Goal: Complete application form: Complete application form

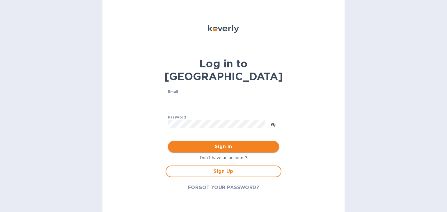
type input "shelby.calkins@alcor.org"
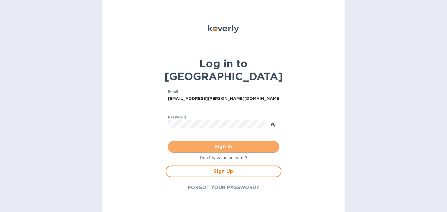
click at [229, 143] on span "Sign in" at bounding box center [224, 146] width 102 height 7
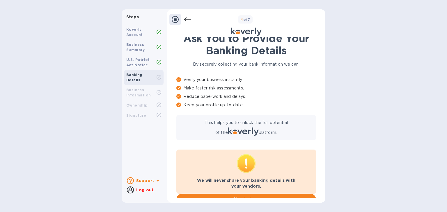
scroll to position [31, 0]
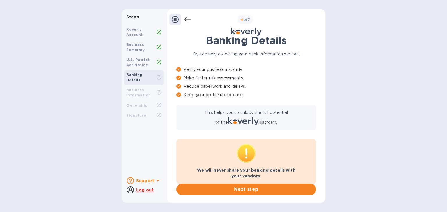
click at [174, 20] on icon at bounding box center [175, 19] width 7 height 7
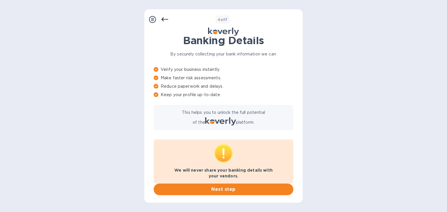
click at [151, 19] on icon at bounding box center [152, 19] width 7 height 7
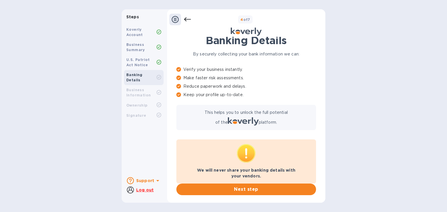
click at [146, 179] on b "Support" at bounding box center [145, 181] width 18 height 5
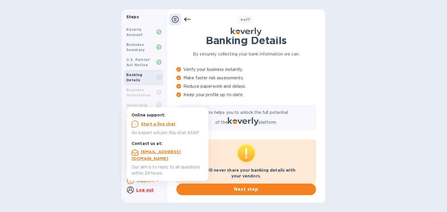
click at [113, 159] on div "Steps Koverly Account Business Summary U.S. Patriot Act Notice Banking Details …" at bounding box center [223, 106] width 447 height 194
click at [190, 93] on p "Keep your profile up-to-date." at bounding box center [246, 95] width 140 height 6
click at [258, 118] on p "of the platform." at bounding box center [246, 122] width 62 height 8
click at [245, 189] on span "Next step" at bounding box center [246, 189] width 130 height 7
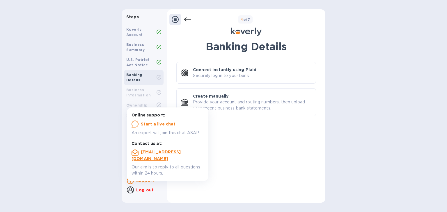
scroll to position [0, 0]
click at [247, 148] on div "Banking Details Connect instantly using Plaid Securely log in to your bank. Cre…" at bounding box center [246, 117] width 140 height 155
click at [146, 182] on b "Support" at bounding box center [145, 181] width 18 height 5
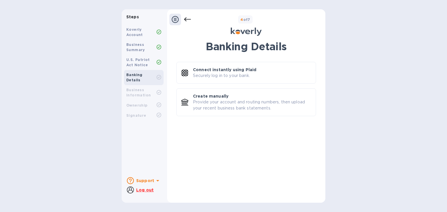
click at [230, 142] on div "Banking Details Connect instantly using Plaid Securely log in to your bank. Cre…" at bounding box center [246, 117] width 140 height 155
click at [140, 88] on b "Business Information" at bounding box center [138, 93] width 24 height 10
click at [230, 104] on p "Provide your account and routing numbers, then upload your recent business bank…" at bounding box center [252, 105] width 118 height 12
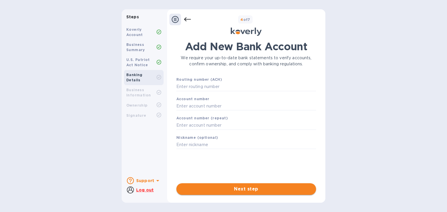
click at [235, 193] on button "Next step" at bounding box center [246, 190] width 140 height 12
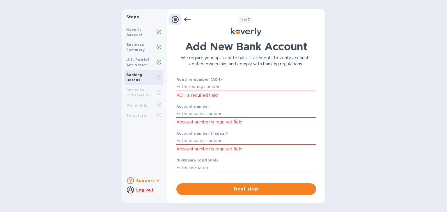
click at [139, 90] on b "Business Information" at bounding box center [138, 93] width 24 height 10
click at [138, 113] on b "Signature" at bounding box center [136, 115] width 20 height 4
click at [145, 190] on u "Log out" at bounding box center [144, 190] width 17 height 5
